Goal: Task Accomplishment & Management: Use online tool/utility

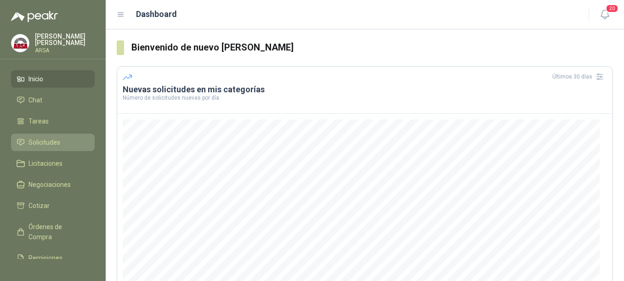
click at [54, 145] on span "Solicitudes" at bounding box center [45, 142] width 32 height 10
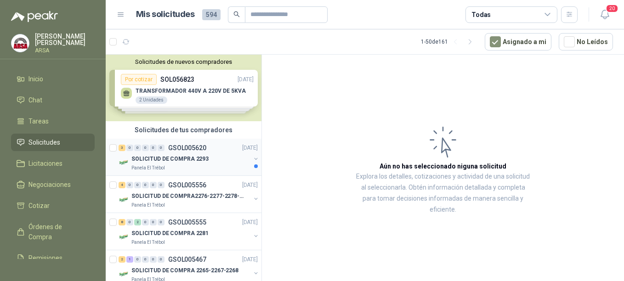
click at [182, 158] on p "SOLICITUD DE COMPRA 2293" at bounding box center [170, 159] width 77 height 9
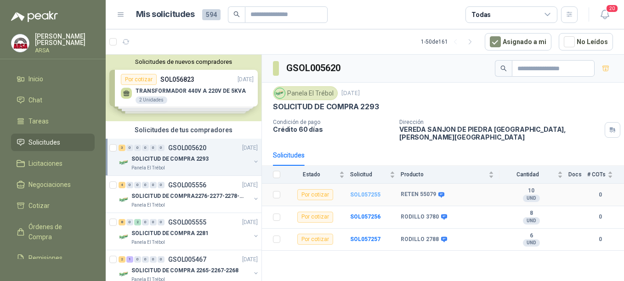
click at [366, 192] on b "SOL057255" at bounding box center [365, 195] width 30 height 6
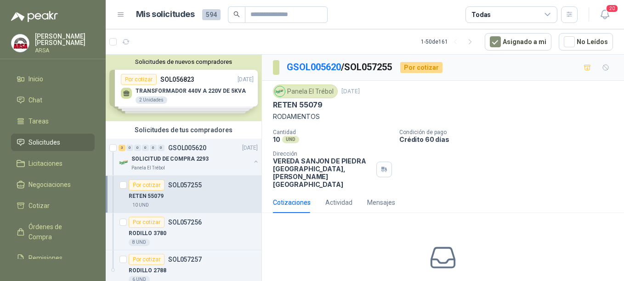
scroll to position [38, 0]
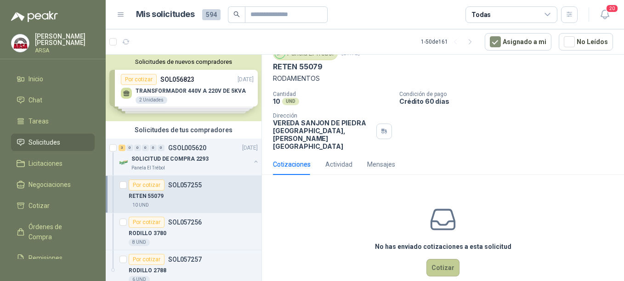
click at [448, 259] on button "Cotizar" at bounding box center [443, 267] width 33 height 17
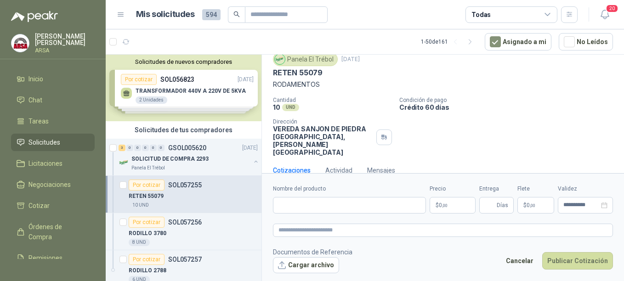
scroll to position [32, 0]
click at [298, 207] on input "Nombre del producto" at bounding box center [349, 205] width 153 height 17
type input "*"
type input "**********"
click at [447, 204] on span ",00" at bounding box center [445, 205] width 6 height 5
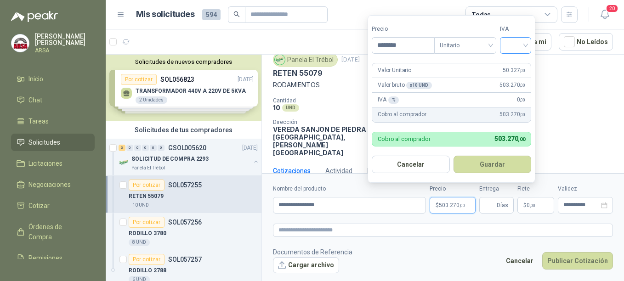
type input "********"
click at [524, 44] on input "search" at bounding box center [516, 45] width 20 height 14
click at [513, 62] on div "19%" at bounding box center [518, 64] width 17 height 10
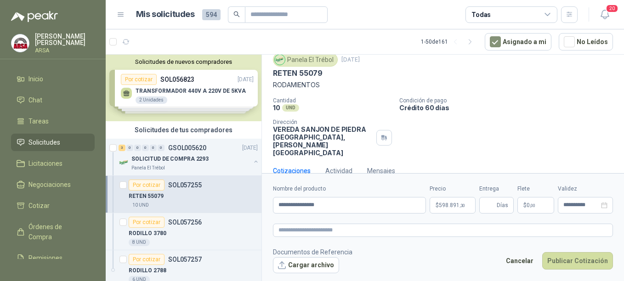
click at [567, 89] on p "RODAMIENTOS" at bounding box center [443, 85] width 340 height 10
click at [493, 207] on input "Entrega" at bounding box center [490, 206] width 10 height 16
type input "*"
click at [541, 207] on p "$ 0 ,00" at bounding box center [536, 205] width 37 height 17
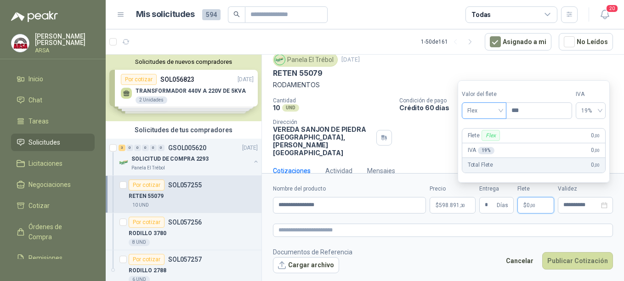
click at [498, 109] on span "Flex" at bounding box center [485, 111] width 34 height 14
click at [482, 148] on div "Incluido" at bounding box center [486, 145] width 32 height 10
click at [576, 263] on button "Publicar Cotización" at bounding box center [578, 260] width 71 height 17
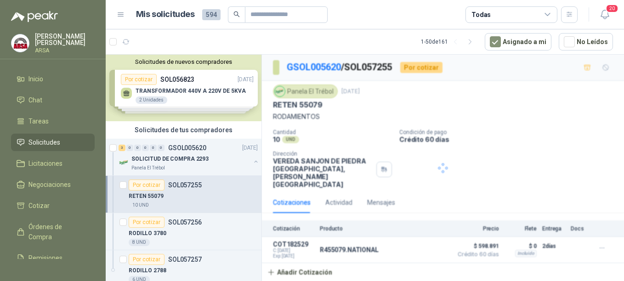
scroll to position [0, 0]
click at [185, 155] on p "SOLICITUD DE COMPRA 2293" at bounding box center [170, 159] width 77 height 9
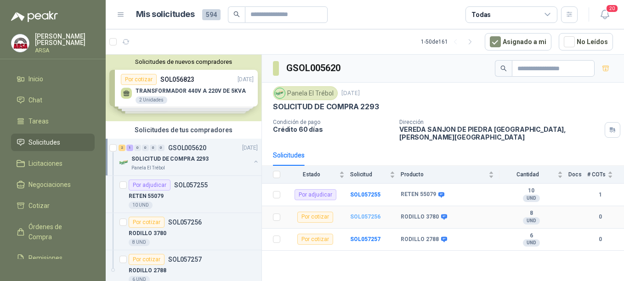
click at [363, 214] on b "SOL057256" at bounding box center [365, 217] width 30 height 6
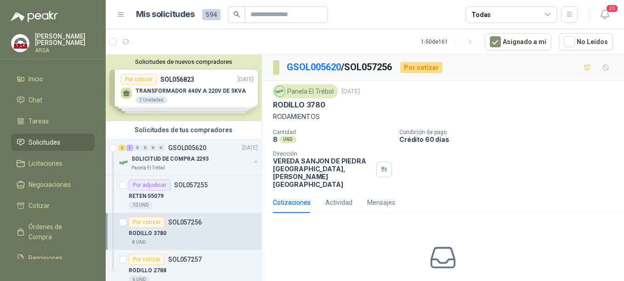
scroll to position [38, 0]
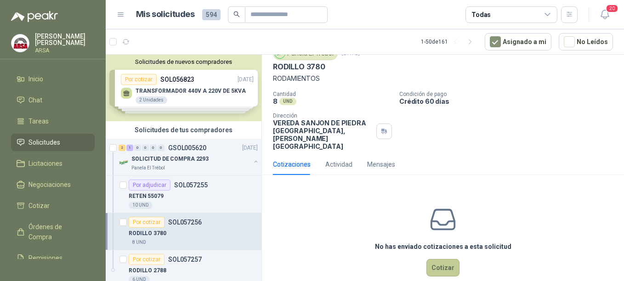
click at [442, 259] on button "Cotizar" at bounding box center [443, 267] width 33 height 17
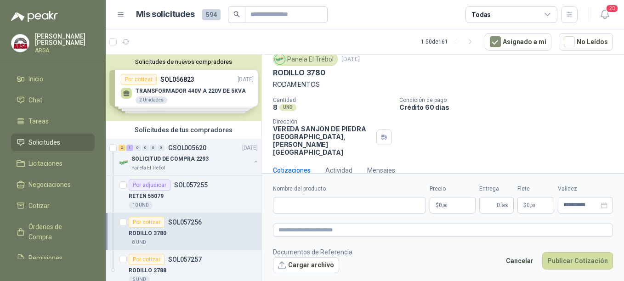
scroll to position [32, 0]
click at [287, 203] on input "Nombre del producto" at bounding box center [349, 205] width 153 height 17
type input "**********"
click at [441, 206] on span "0 ,00" at bounding box center [443, 206] width 9 height 6
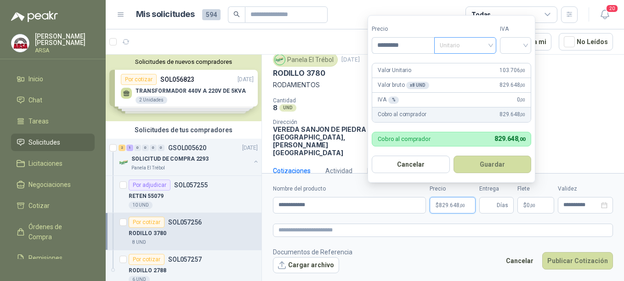
click at [491, 46] on span "Unitario" at bounding box center [465, 46] width 51 height 14
type input "*********"
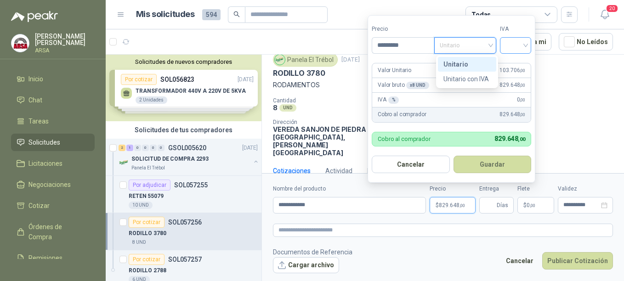
click at [521, 42] on input "search" at bounding box center [516, 45] width 20 height 14
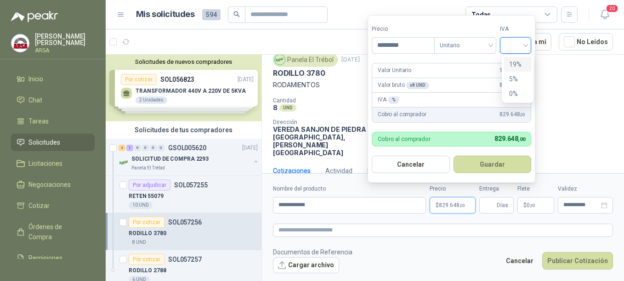
drag, startPoint x: 515, startPoint y: 62, endPoint x: 538, endPoint y: 73, distance: 25.7
click at [515, 63] on div "19%" at bounding box center [518, 64] width 17 height 10
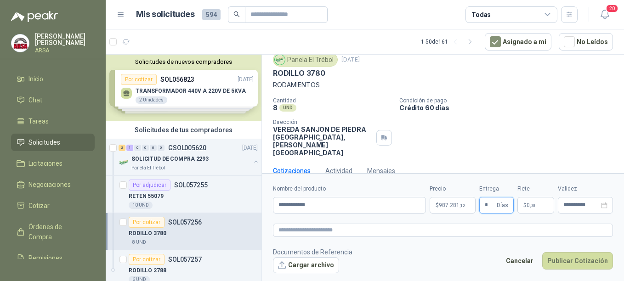
type input "*"
click at [542, 199] on p "$ 0 ,00" at bounding box center [536, 205] width 37 height 17
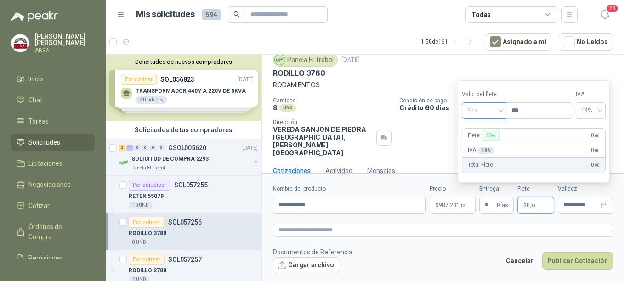
click at [500, 109] on span "Flex" at bounding box center [485, 111] width 34 height 14
click at [478, 147] on div "Incluido" at bounding box center [486, 145] width 32 height 10
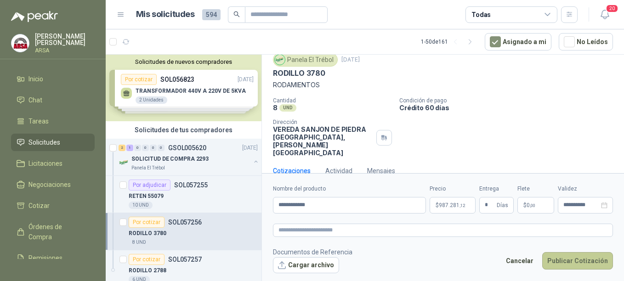
click at [567, 259] on button "Publicar Cotización" at bounding box center [578, 260] width 71 height 17
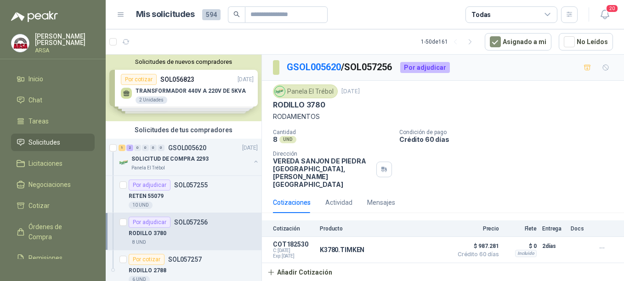
scroll to position [0, 0]
click at [178, 140] on div "1 2 0 0 0 0 GSOL005620 [DATE] SOLICITUD DE COMPRA 2293 Panela El Trébol" at bounding box center [184, 157] width 156 height 37
click at [176, 152] on div "1 2 0 0 0 0 GSOL005620 [DATE]" at bounding box center [189, 148] width 141 height 11
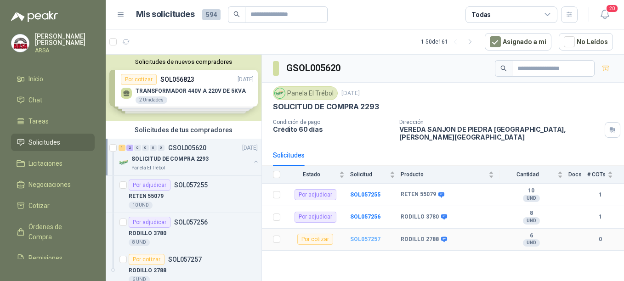
click at [359, 236] on b "SOL057257" at bounding box center [365, 239] width 30 height 6
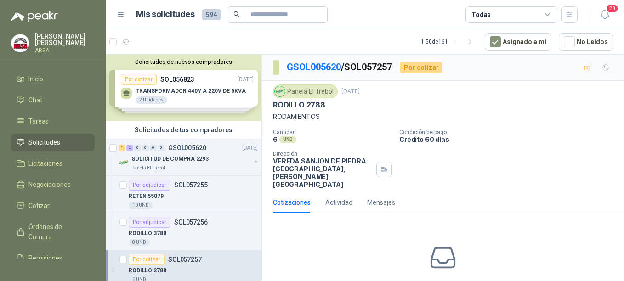
scroll to position [38, 0]
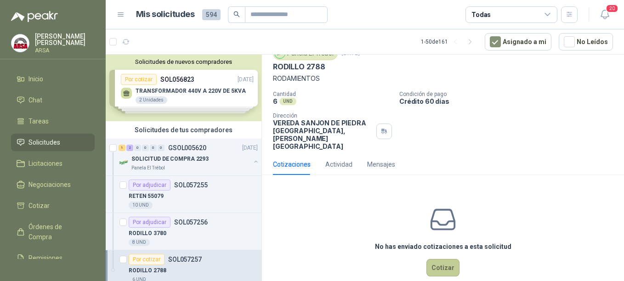
click at [446, 259] on button "Cotizar" at bounding box center [443, 267] width 33 height 17
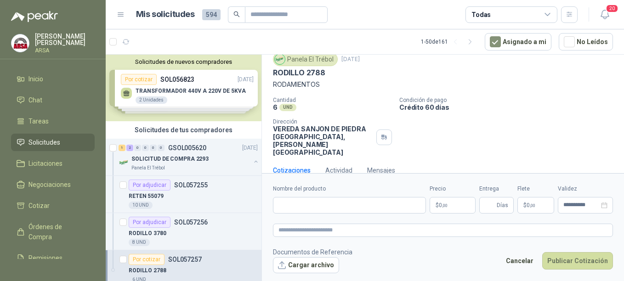
scroll to position [32, 0]
click at [308, 213] on input "Nombre del producto" at bounding box center [349, 205] width 153 height 17
type input "*"
type input "**********"
click at [449, 210] on p "$ 0 ,00" at bounding box center [453, 205] width 46 height 17
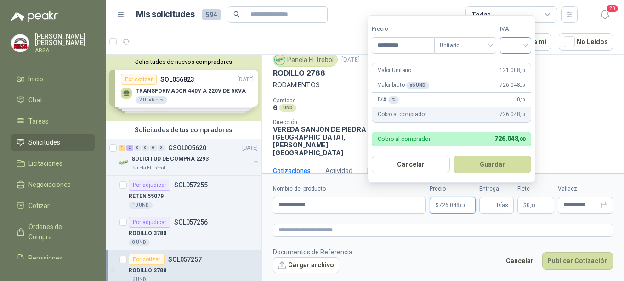
click at [530, 46] on div at bounding box center [515, 45] width 31 height 17
type input "*********"
click at [518, 64] on div "19%" at bounding box center [518, 64] width 17 height 10
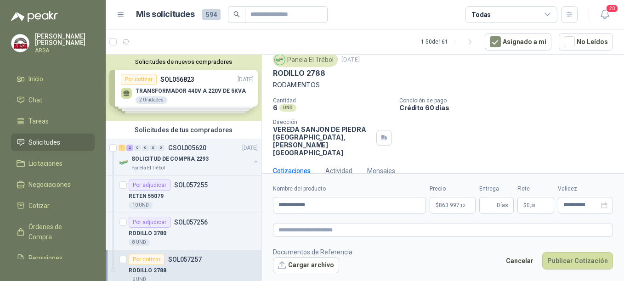
click at [573, 144] on div "Panela El Trébol [DATE] RODILLO 2788 RODAMIENTOS Cantidad 6 UND  Condición de …" at bounding box center [443, 104] width 362 height 111
click at [499, 206] on span "Días" at bounding box center [502, 206] width 11 height 16
type input "*"
click at [546, 205] on p "$ 0 ,00" at bounding box center [536, 205] width 37 height 17
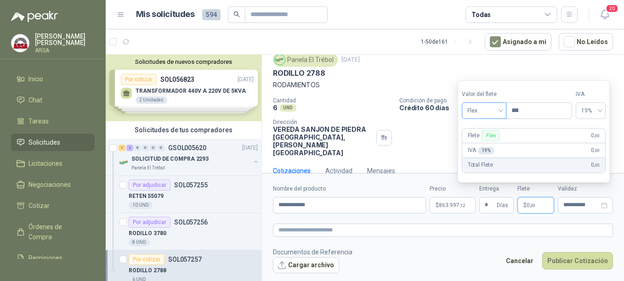
click at [498, 106] on span "Flex" at bounding box center [485, 111] width 34 height 14
click at [475, 146] on div "Incluido" at bounding box center [486, 145] width 32 height 10
click at [561, 263] on button "Publicar Cotización" at bounding box center [578, 260] width 71 height 17
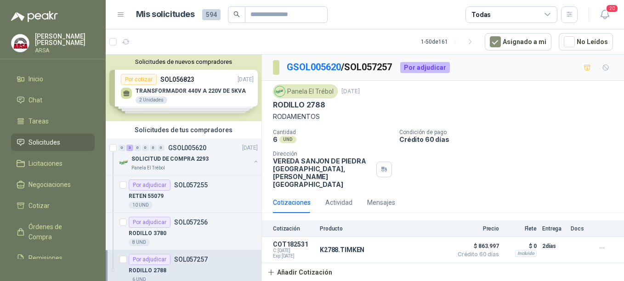
scroll to position [0, 0]
click at [182, 196] on div "RETEN 55079" at bounding box center [193, 196] width 129 height 11
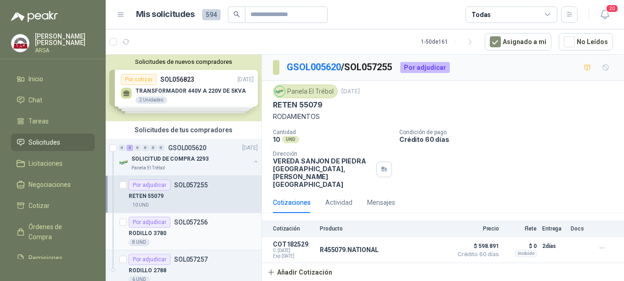
click at [174, 224] on p "SOL057256" at bounding box center [191, 222] width 34 height 6
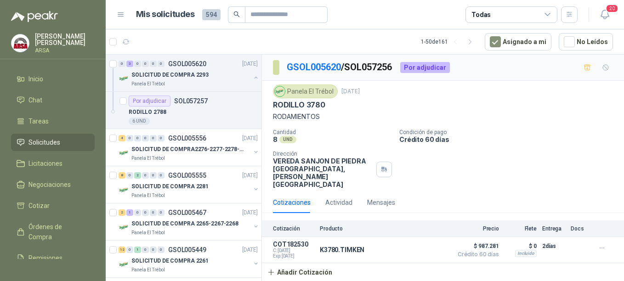
scroll to position [162, 0]
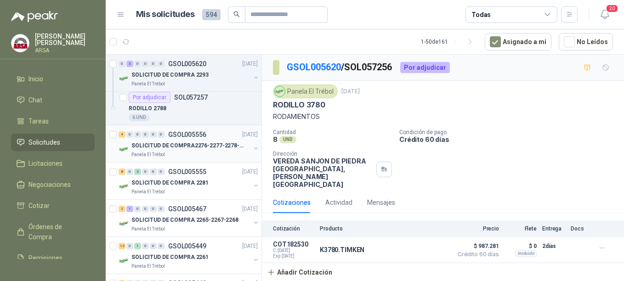
click at [186, 146] on p "SOLICITUD DE COMPRA2276-2277-2278-2284-2285-" at bounding box center [189, 146] width 115 height 9
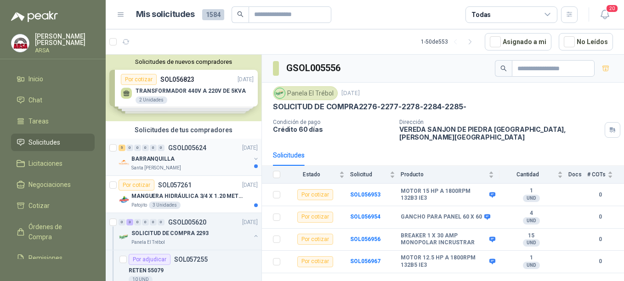
click at [190, 154] on div "BARRANQUILLA" at bounding box center [191, 159] width 119 height 11
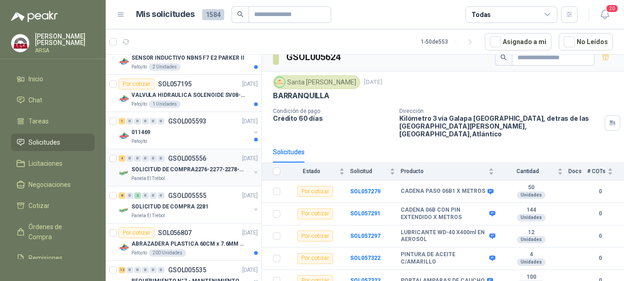
scroll to position [475, 0]
